Goal: Information Seeking & Learning: Learn about a topic

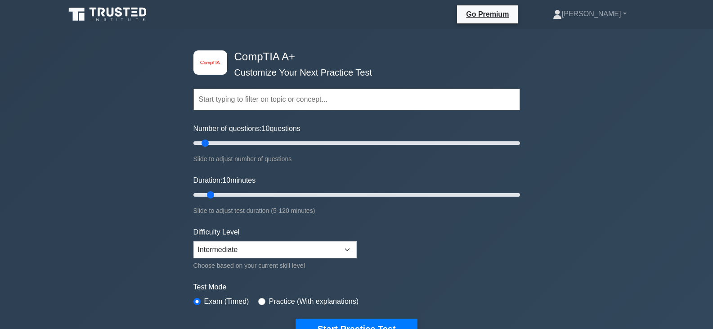
scroll to position [270, 0]
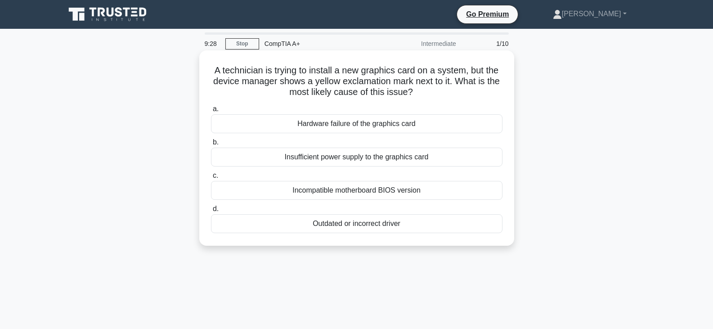
click at [385, 191] on div "Incompatible motherboard BIOS version" at bounding box center [356, 190] width 291 height 19
click at [211, 179] on input "c. Incompatible motherboard BIOS version" at bounding box center [211, 176] width 0 height 6
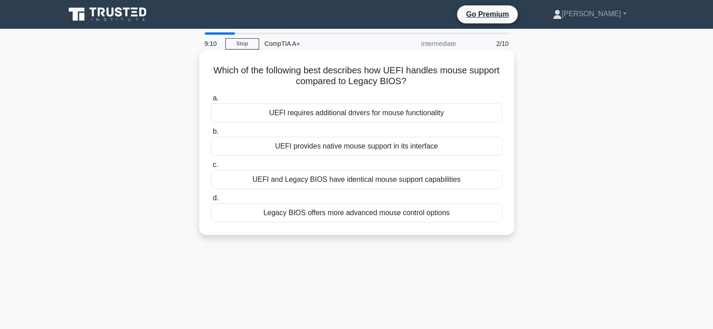
click at [323, 179] on div "UEFI and Legacy BIOS have identical mouse support capabilities" at bounding box center [356, 179] width 291 height 19
click at [211, 168] on input "c. UEFI and Legacy BIOS have identical mouse support capabilities" at bounding box center [211, 165] width 0 height 6
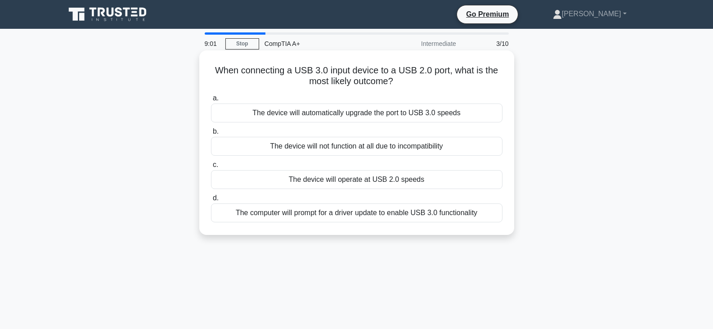
click at [326, 211] on div "The computer will prompt for a driver update to enable USB 3.0 functionality" at bounding box center [356, 212] width 291 height 19
click at [211, 201] on input "d. The computer will prompt for a driver update to enable USB 3.0 functionality" at bounding box center [211, 198] width 0 height 6
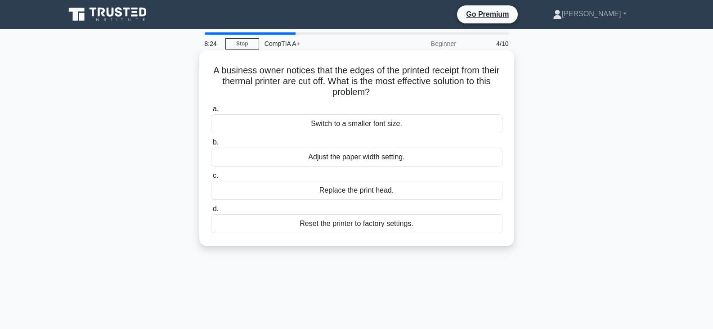
click at [359, 188] on div "Replace the print head." at bounding box center [356, 190] width 291 height 19
click at [211, 179] on input "c. Replace the print head." at bounding box center [211, 176] width 0 height 6
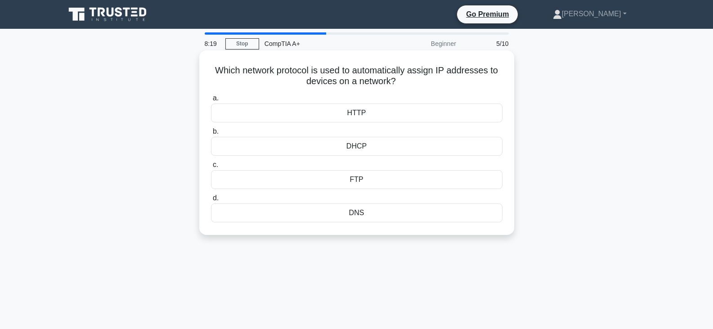
click at [361, 146] on div "DHCP" at bounding box center [356, 146] width 291 height 19
click at [211, 134] on input "b. DHCP" at bounding box center [211, 132] width 0 height 6
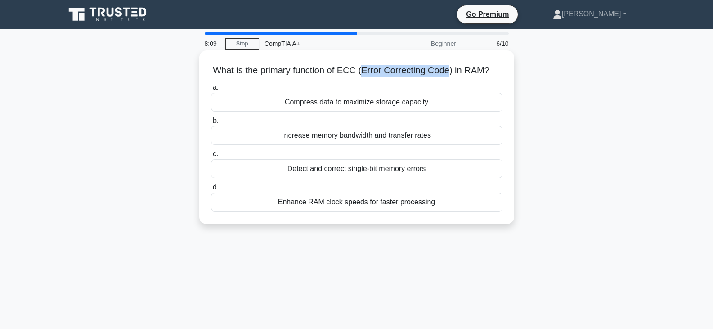
drag, startPoint x: 361, startPoint y: 67, endPoint x: 448, endPoint y: 67, distance: 87.7
click at [448, 67] on h5 "What is the primary function of ECC (Error Correcting Code) in RAM? .spinner_0X…" at bounding box center [356, 71] width 293 height 12
copy h5 "Error Correcting Code"
click at [419, 169] on div "Detect and correct single-bit memory errors" at bounding box center [356, 168] width 291 height 19
click at [211, 157] on input "c. Detect and correct single-bit memory errors" at bounding box center [211, 154] width 0 height 6
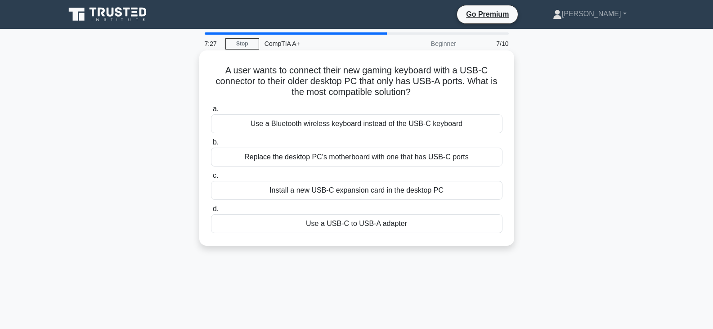
click at [406, 228] on div "Use a USB-C to USB-A adapter" at bounding box center [356, 223] width 291 height 19
click at [211, 212] on input "d. Use a USB-C to USB-A adapter" at bounding box center [211, 209] width 0 height 6
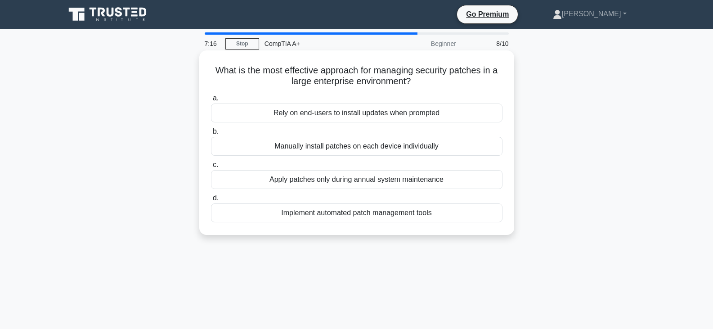
click at [383, 179] on div "Apply patches only during annual system maintenance" at bounding box center [356, 179] width 291 height 19
click at [211, 168] on input "c. Apply patches only during annual system maintenance" at bounding box center [211, 165] width 0 height 6
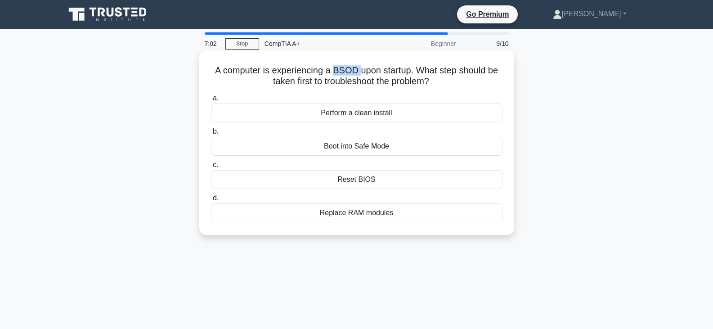
copy h5 "BSOD"
drag, startPoint x: 332, startPoint y: 70, endPoint x: 358, endPoint y: 67, distance: 26.2
click at [358, 67] on h5 "A computer is experiencing a BSOD upon startup. What step should be taken first…" at bounding box center [356, 76] width 293 height 22
click at [367, 178] on div "Reset BIOS" at bounding box center [356, 179] width 291 height 19
click at [211, 168] on input "c. Reset BIOS" at bounding box center [211, 165] width 0 height 6
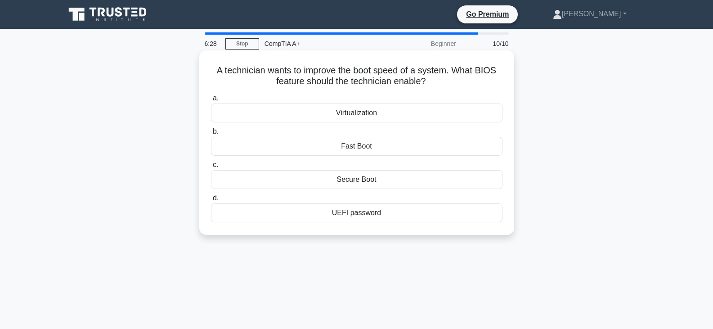
click at [362, 183] on div "Secure Boot" at bounding box center [356, 179] width 291 height 19
click at [211, 168] on input "c. Secure Boot" at bounding box center [211, 165] width 0 height 6
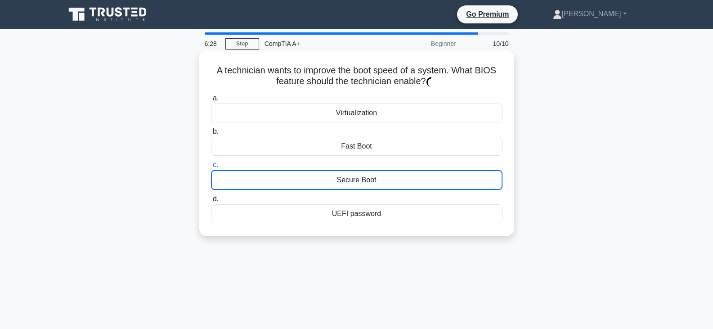
click at [362, 183] on div "Secure Boot" at bounding box center [356, 180] width 291 height 20
click at [211, 168] on input "c. Secure Boot" at bounding box center [211, 165] width 0 height 6
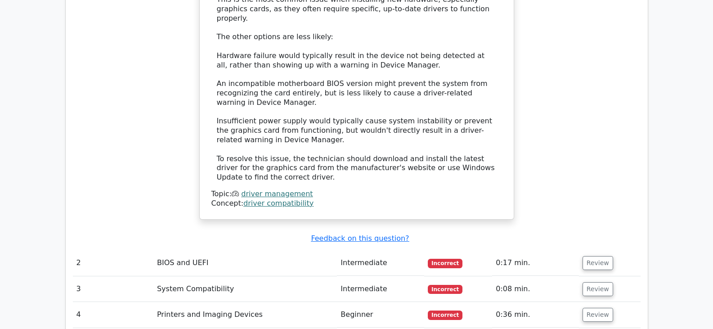
scroll to position [1169, 0]
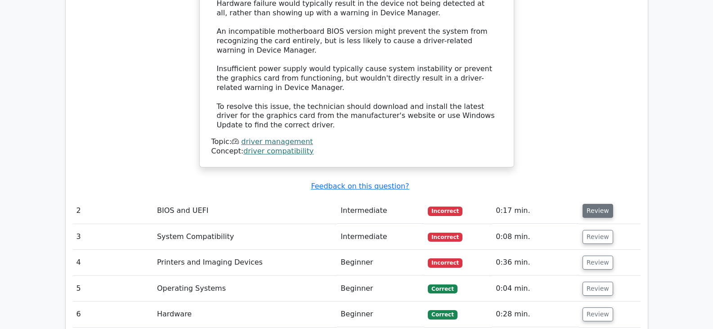
click at [588, 204] on button "Review" at bounding box center [597, 211] width 31 height 14
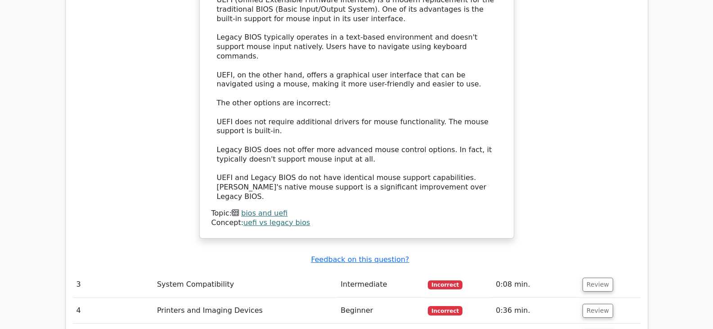
scroll to position [1619, 0]
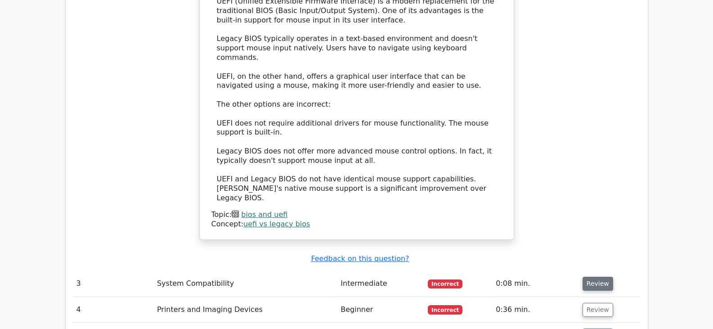
click at [602, 277] on button "Review" at bounding box center [597, 284] width 31 height 14
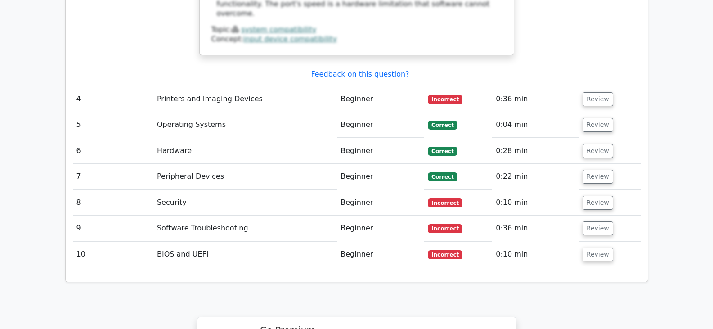
scroll to position [2294, 0]
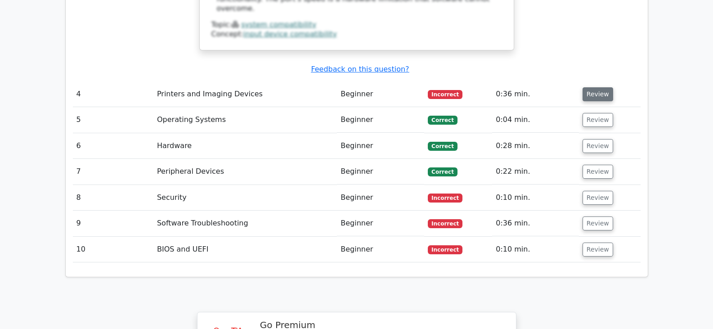
click at [595, 87] on button "Review" at bounding box center [597, 94] width 31 height 14
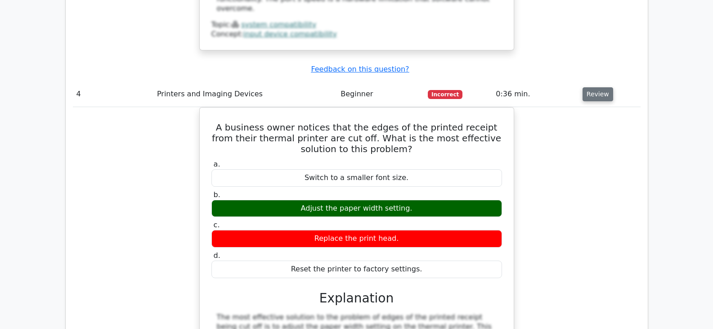
click at [596, 87] on button "Review" at bounding box center [597, 94] width 31 height 14
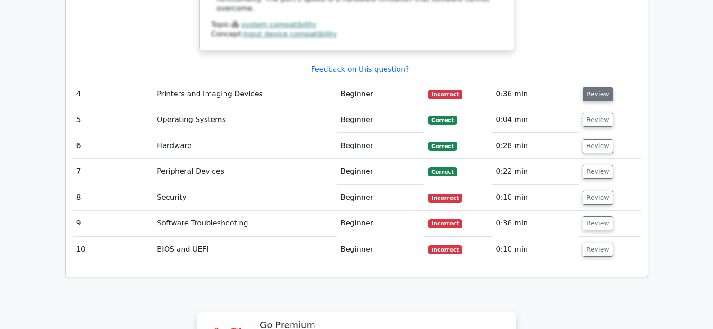
click at [597, 87] on button "Review" at bounding box center [597, 94] width 31 height 14
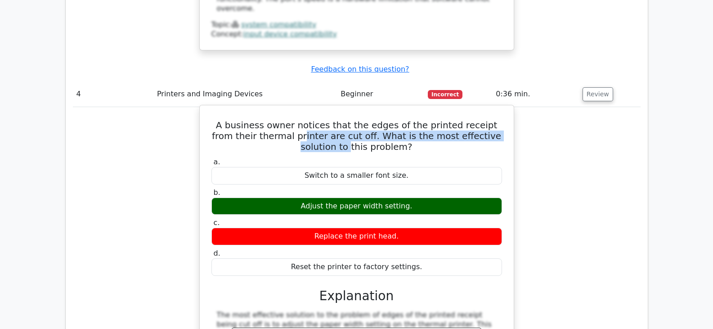
drag, startPoint x: 279, startPoint y: 43, endPoint x: 344, endPoint y: 58, distance: 66.5
click at [343, 120] on h5 "A business owner notices that the edges of the printed receipt from their therm…" at bounding box center [356, 136] width 292 height 32
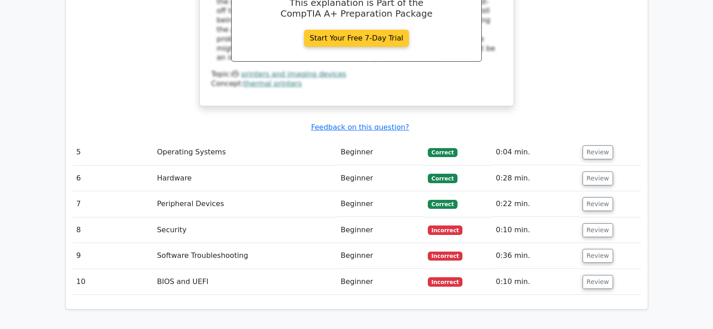
scroll to position [2653, 0]
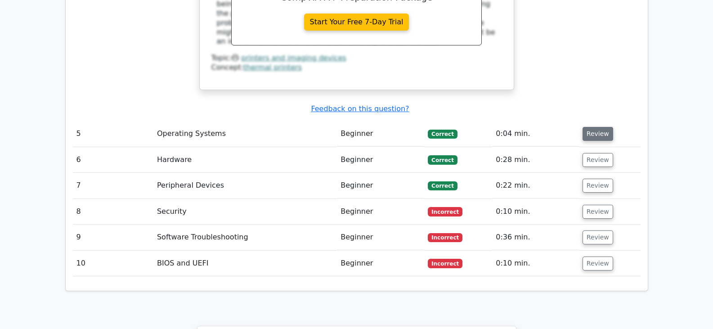
click at [590, 127] on button "Review" at bounding box center [597, 134] width 31 height 14
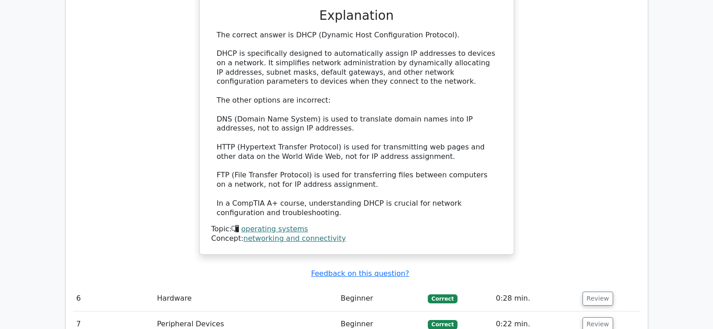
scroll to position [3013, 0]
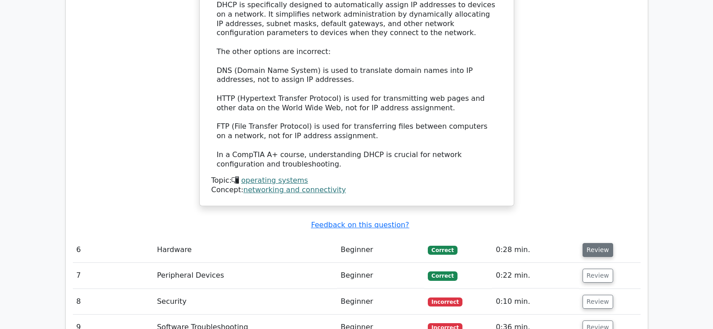
click at [605, 243] on button "Review" at bounding box center [597, 250] width 31 height 14
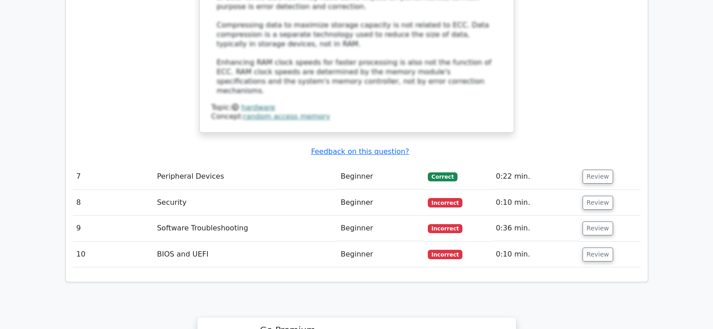
scroll to position [3598, 0]
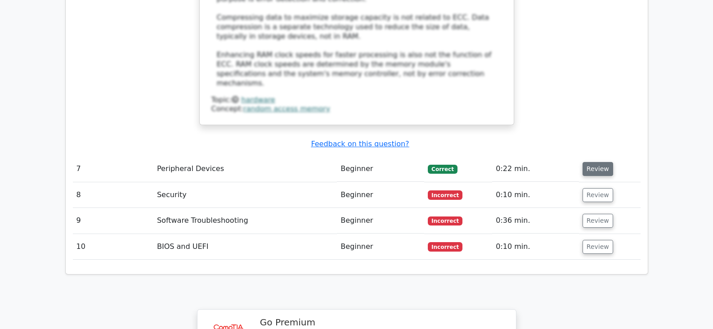
click at [595, 162] on button "Review" at bounding box center [597, 169] width 31 height 14
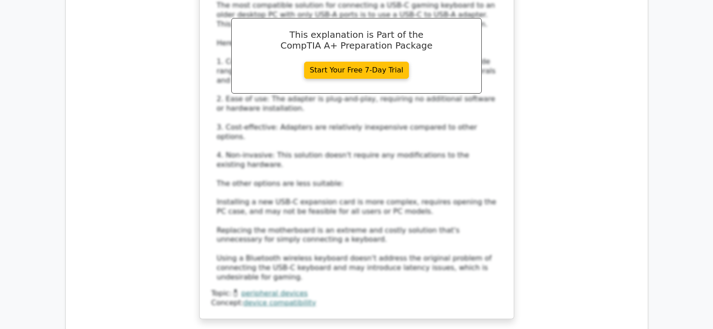
scroll to position [4183, 0]
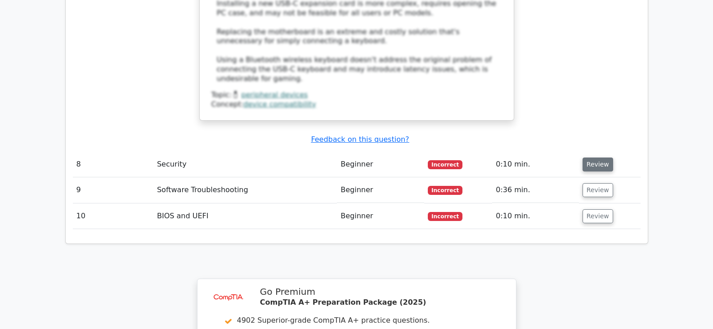
click at [590, 157] on button "Review" at bounding box center [597, 164] width 31 height 14
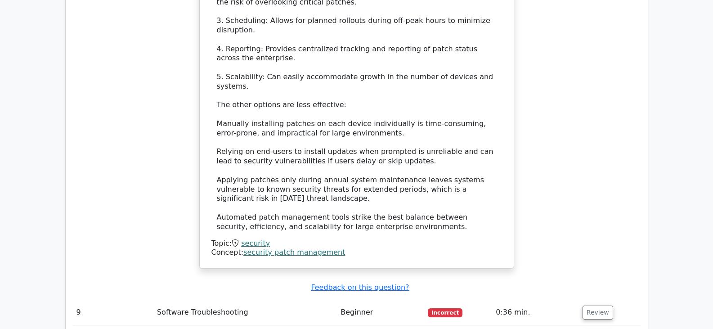
scroll to position [4632, 0]
click at [603, 305] on button "Review" at bounding box center [597, 312] width 31 height 14
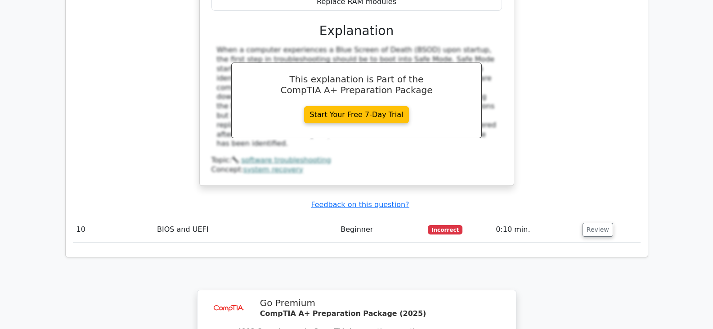
scroll to position [5127, 0]
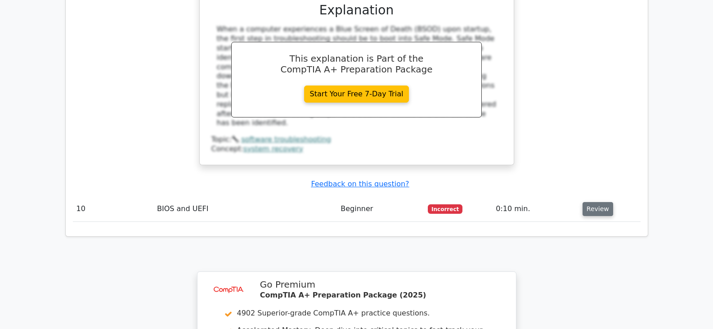
click at [591, 202] on button "Review" at bounding box center [597, 209] width 31 height 14
